Goal: Task Accomplishment & Management: Manage account settings

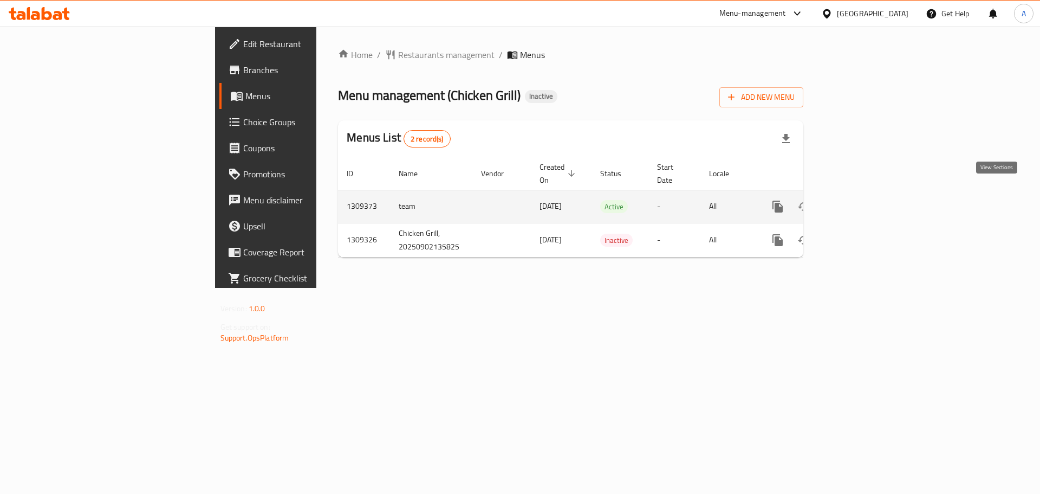
click at [863, 200] on icon "enhanced table" at bounding box center [856, 206] width 13 height 13
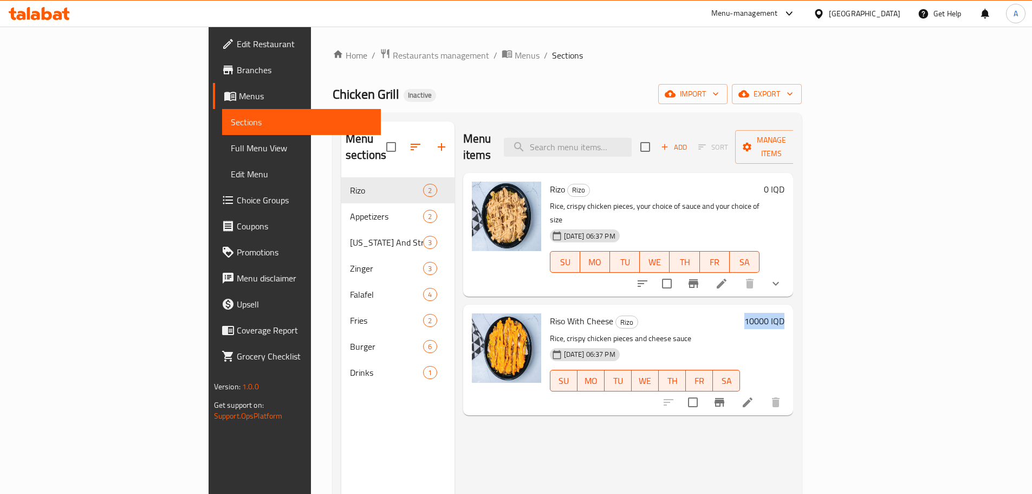
drag, startPoint x: 953, startPoint y: 290, endPoint x: 993, endPoint y: 290, distance: 40.1
click at [785, 313] on div "10000 IQD" at bounding box center [762, 320] width 44 height 15
click at [741, 313] on h6 "Riso With Cheese Rizo" at bounding box center [645, 320] width 191 height 15
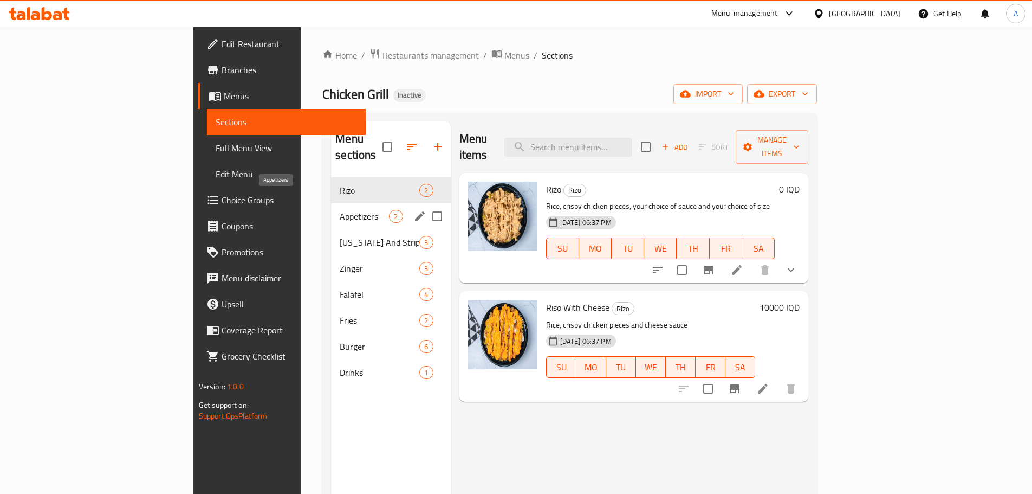
click at [340, 210] on span "Appetizers" at bounding box center [364, 216] width 49 height 13
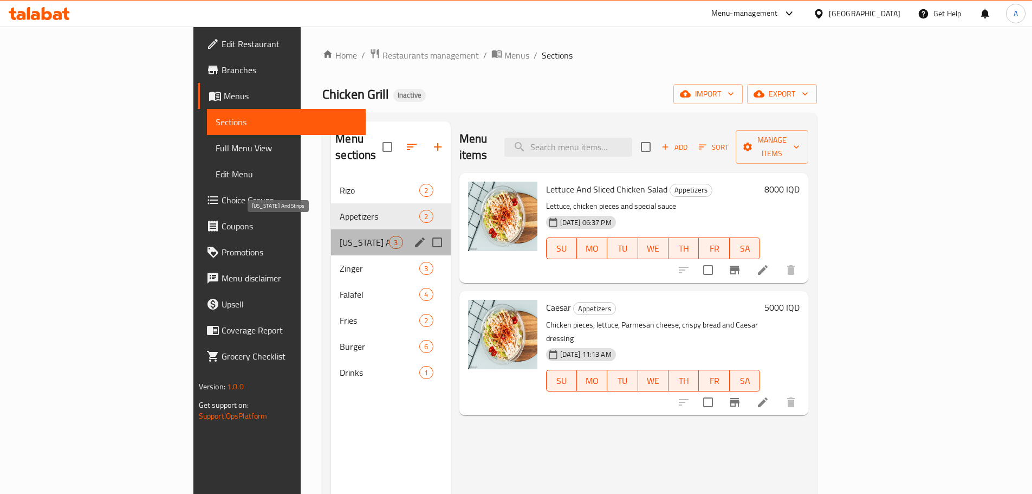
click at [340, 236] on span "Kentucky And Strips" at bounding box center [364, 242] width 49 height 13
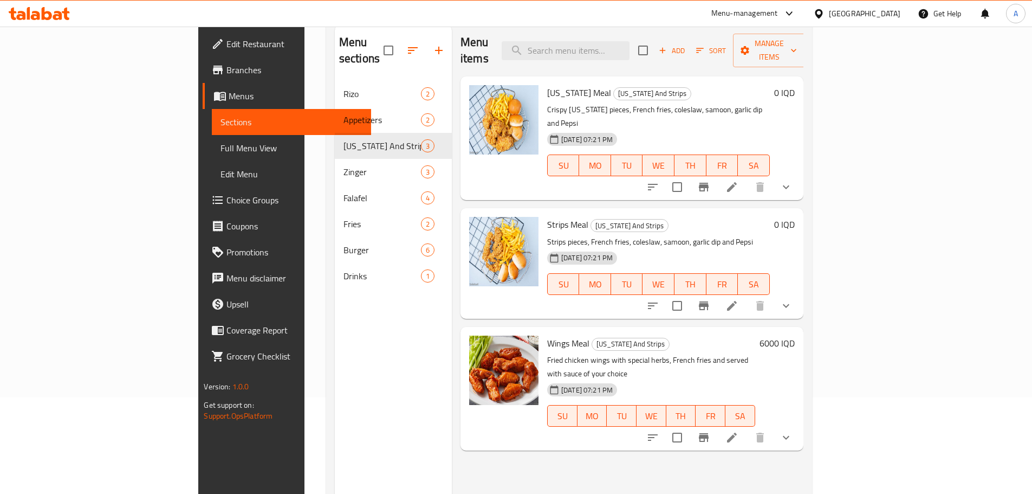
scroll to position [108, 0]
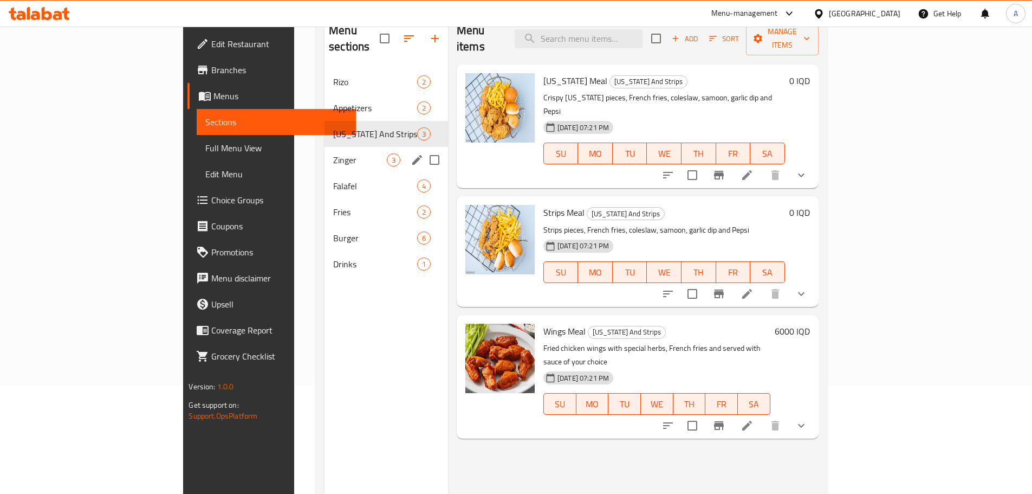
click at [333, 153] on span "Zinger" at bounding box center [360, 159] width 54 height 13
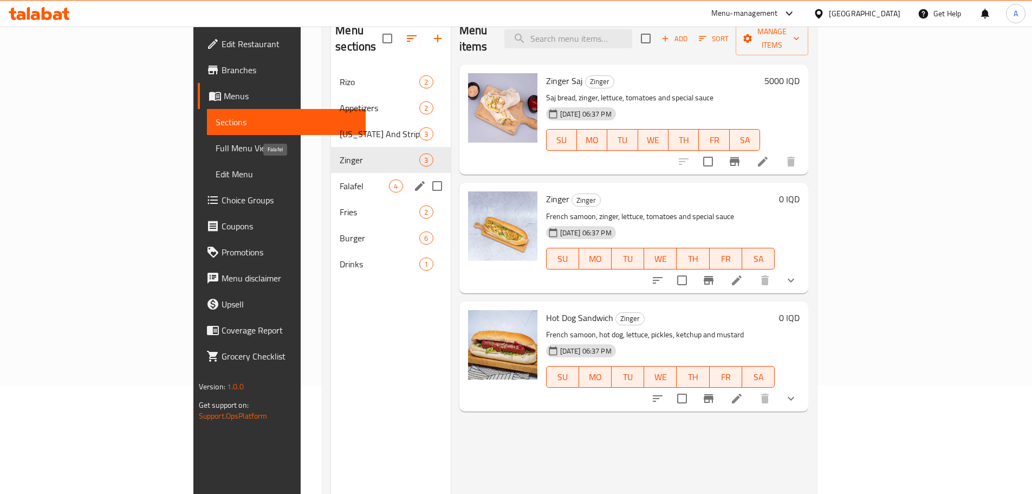
click at [340, 179] on span "Falafel" at bounding box center [364, 185] width 49 height 13
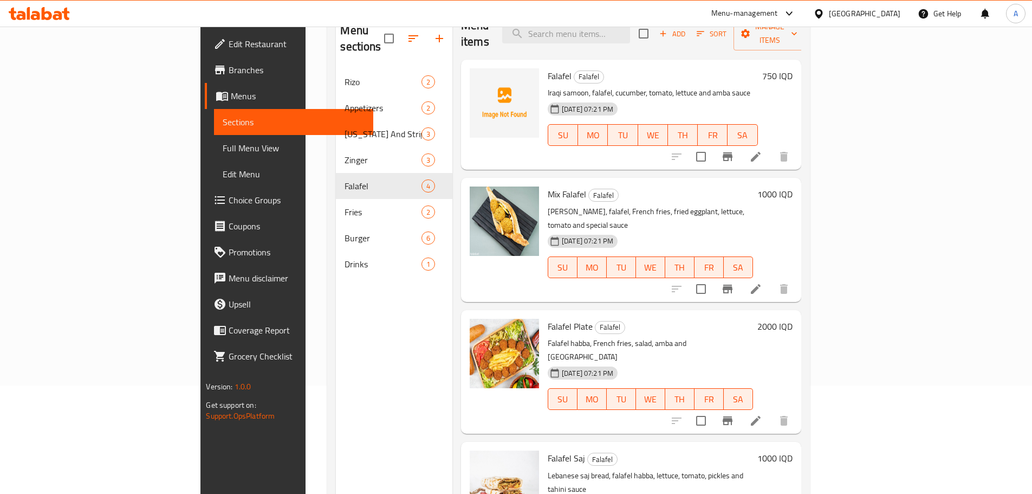
scroll to position [7, 0]
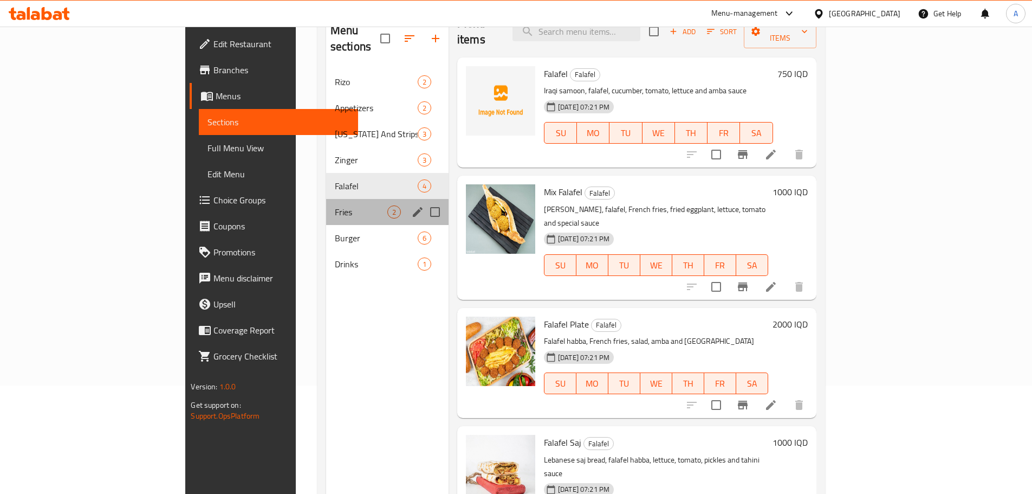
click at [326, 199] on div "Fries 2" at bounding box center [387, 212] width 122 height 26
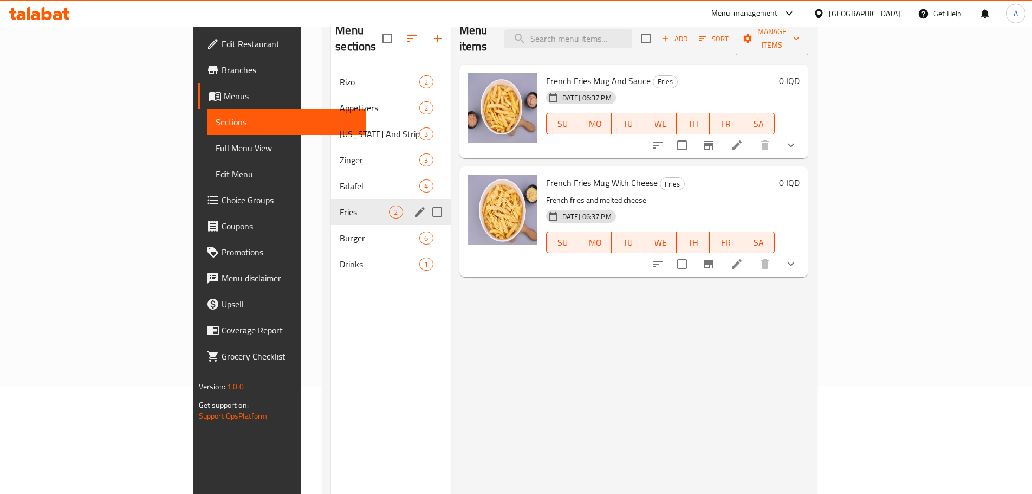
click at [331, 177] on div "Falafel 4" at bounding box center [390, 186] width 119 height 26
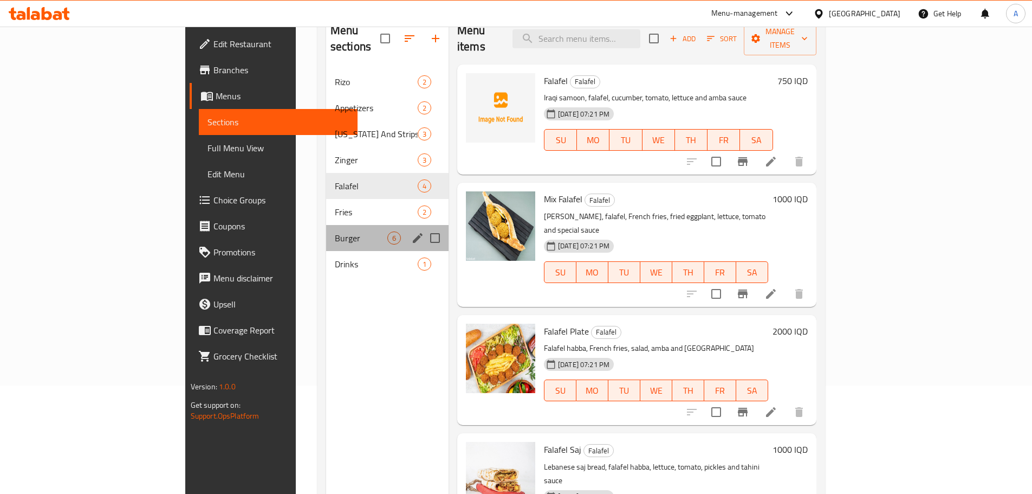
click at [326, 225] on div "Burger 6" at bounding box center [387, 238] width 122 height 26
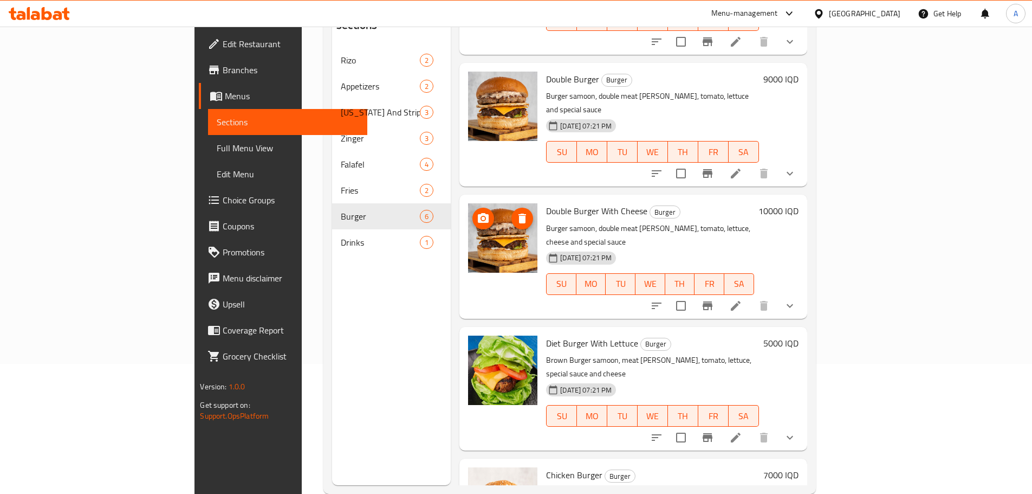
scroll to position [152, 0]
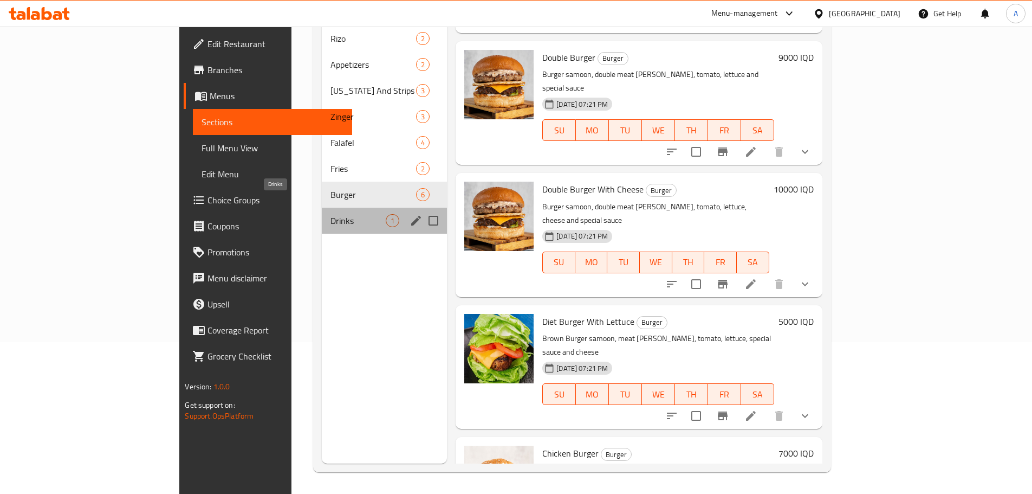
click at [331, 214] on span "Drinks" at bounding box center [358, 220] width 55 height 13
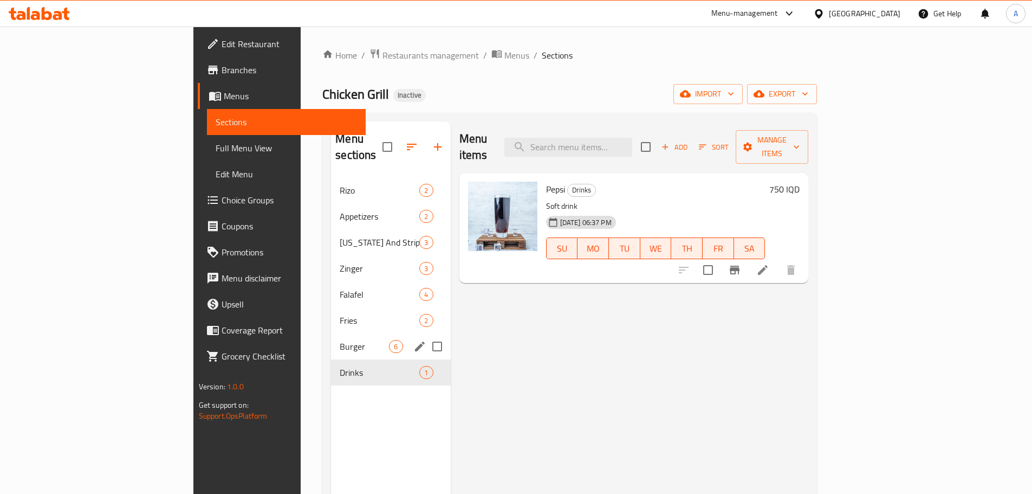
click at [331, 333] on div "Burger 6" at bounding box center [390, 346] width 119 height 26
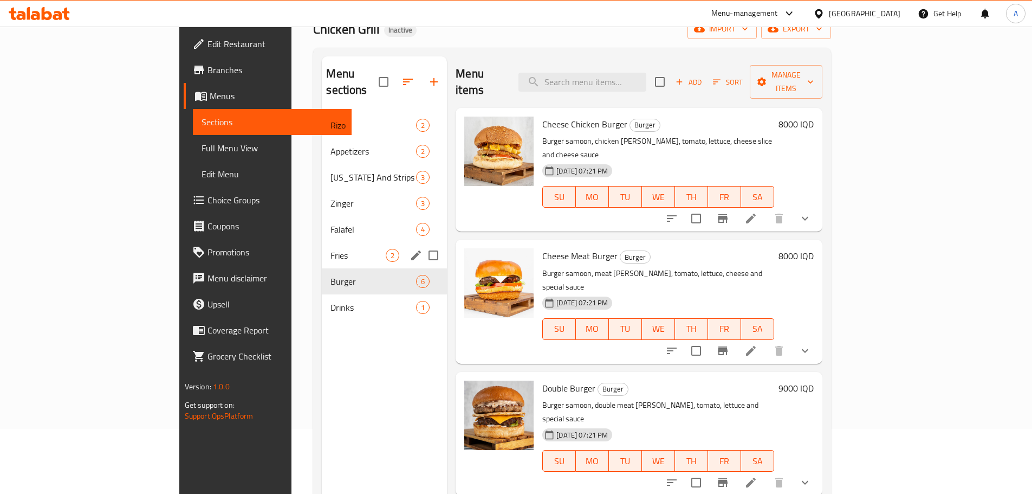
scroll to position [152, 0]
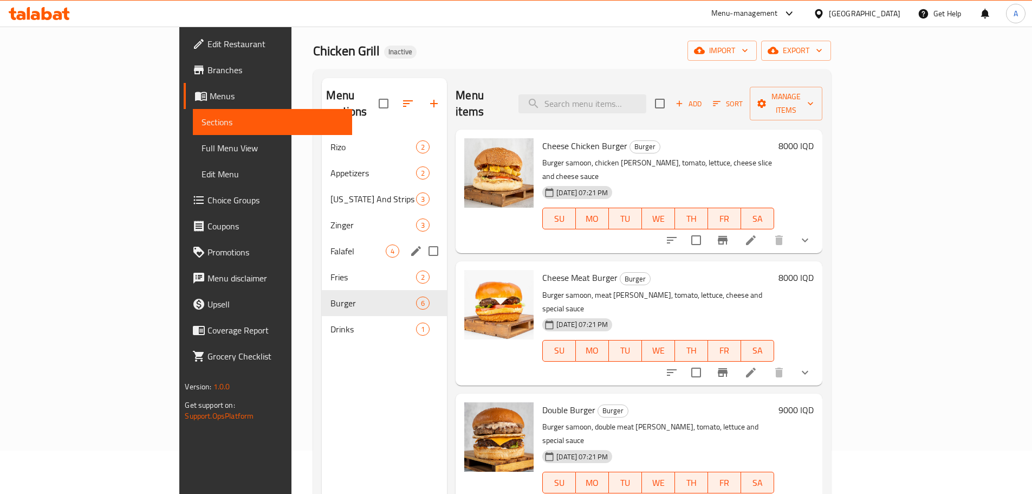
click at [331, 270] on span "Fries" at bounding box center [374, 276] width 86 height 13
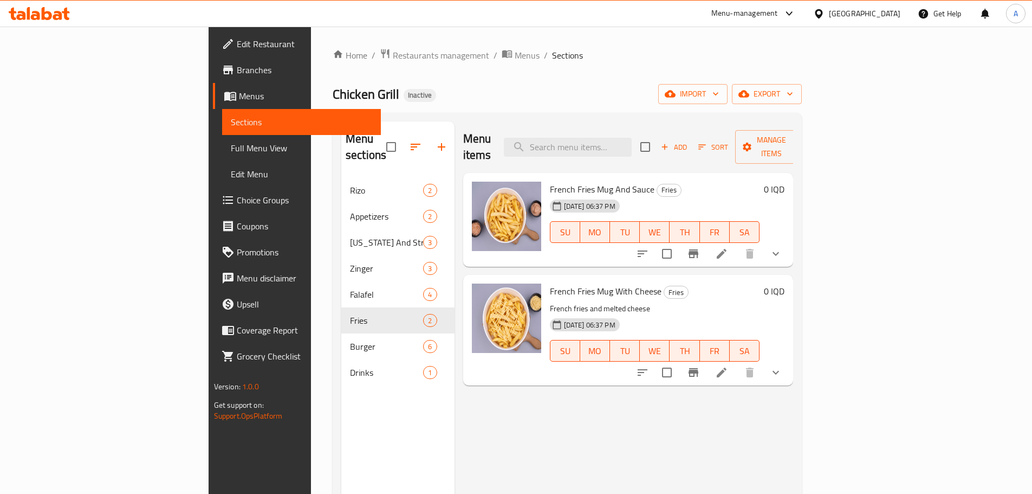
click at [452, 116] on div "Menu sections Rizo 2 Appetizers 2 Kentucky And Strips 3 Zinger 3 Falafel 4 Frie…" at bounding box center [567, 368] width 469 height 511
click at [213, 80] on link "Branches" at bounding box center [297, 70] width 168 height 26
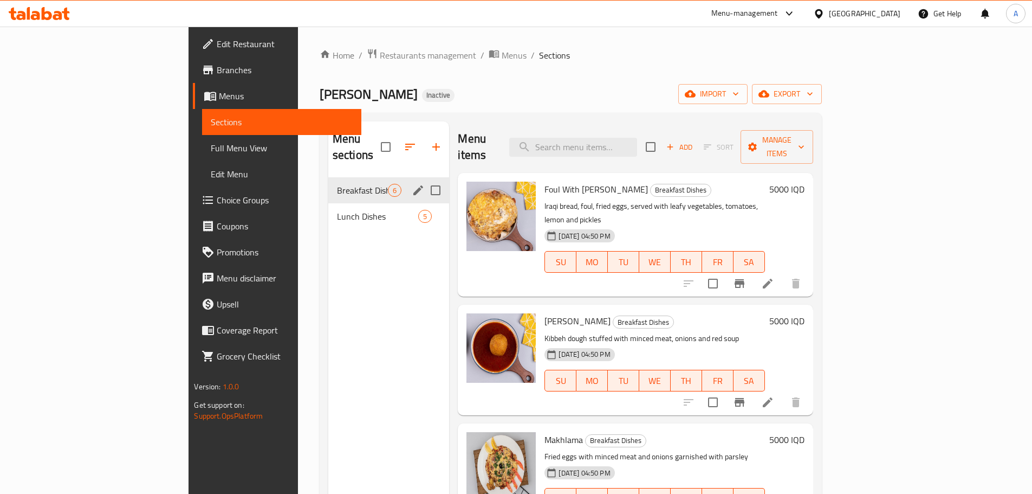
click at [337, 185] on div "Breakfast Dishes 6" at bounding box center [388, 190] width 121 height 26
click at [337, 210] on span "Lunch Dishes" at bounding box center [362, 216] width 51 height 13
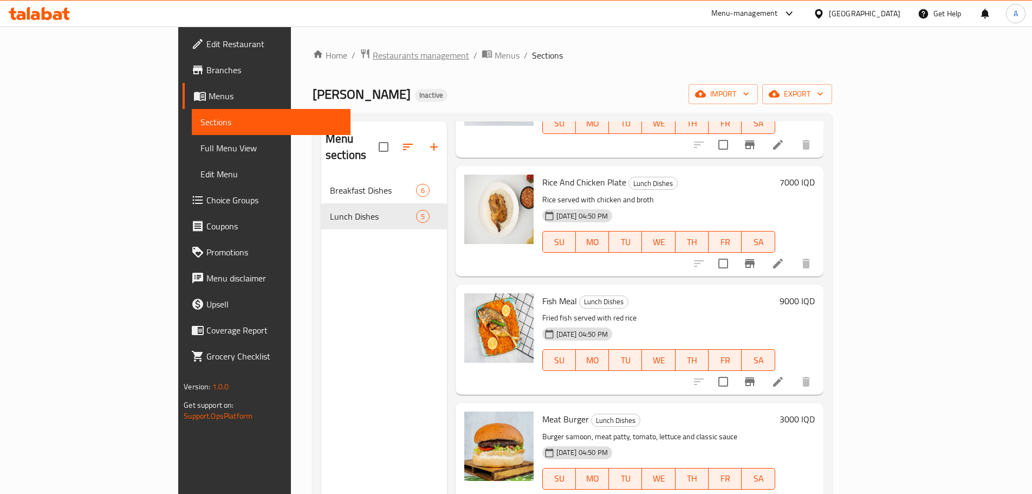
click at [373, 55] on span "Restaurants management" at bounding box center [421, 55] width 96 height 13
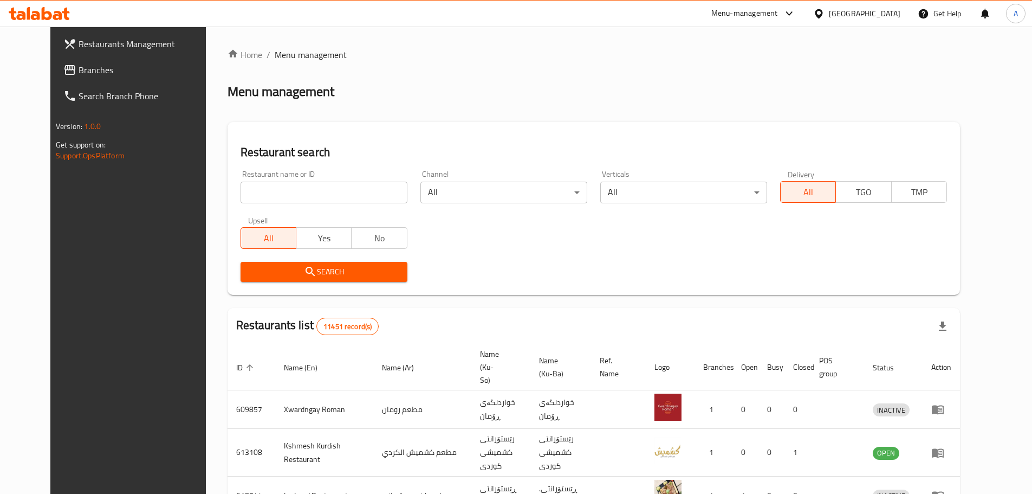
drag, startPoint x: 57, startPoint y: 70, endPoint x: 63, endPoint y: 68, distance: 6.2
click at [79, 70] on span "Branches" at bounding box center [146, 69] width 135 height 13
